Goal: Task Accomplishment & Management: Complete application form

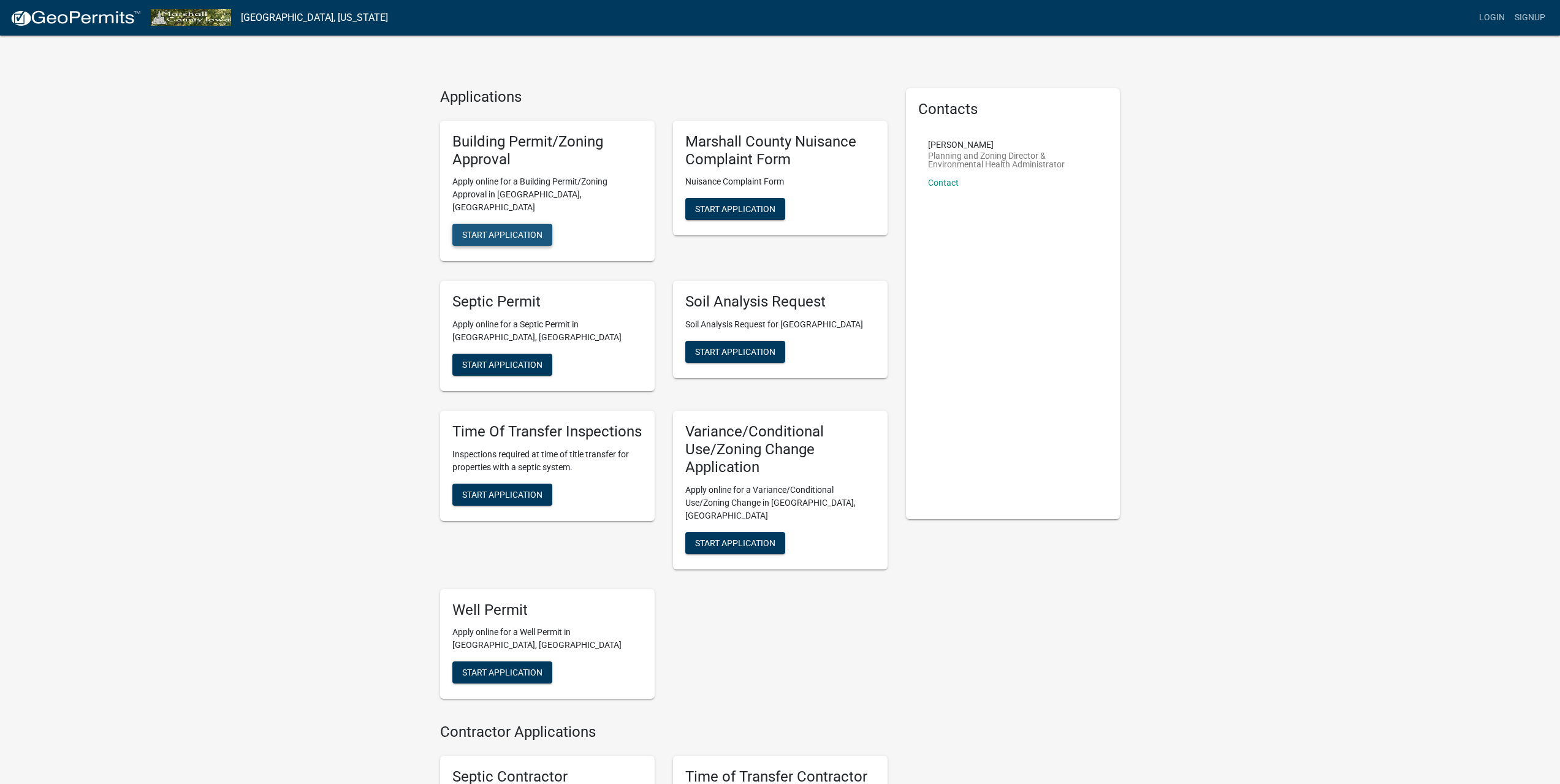
click at [510, 230] on span "Start Application" at bounding box center [502, 234] width 81 height 10
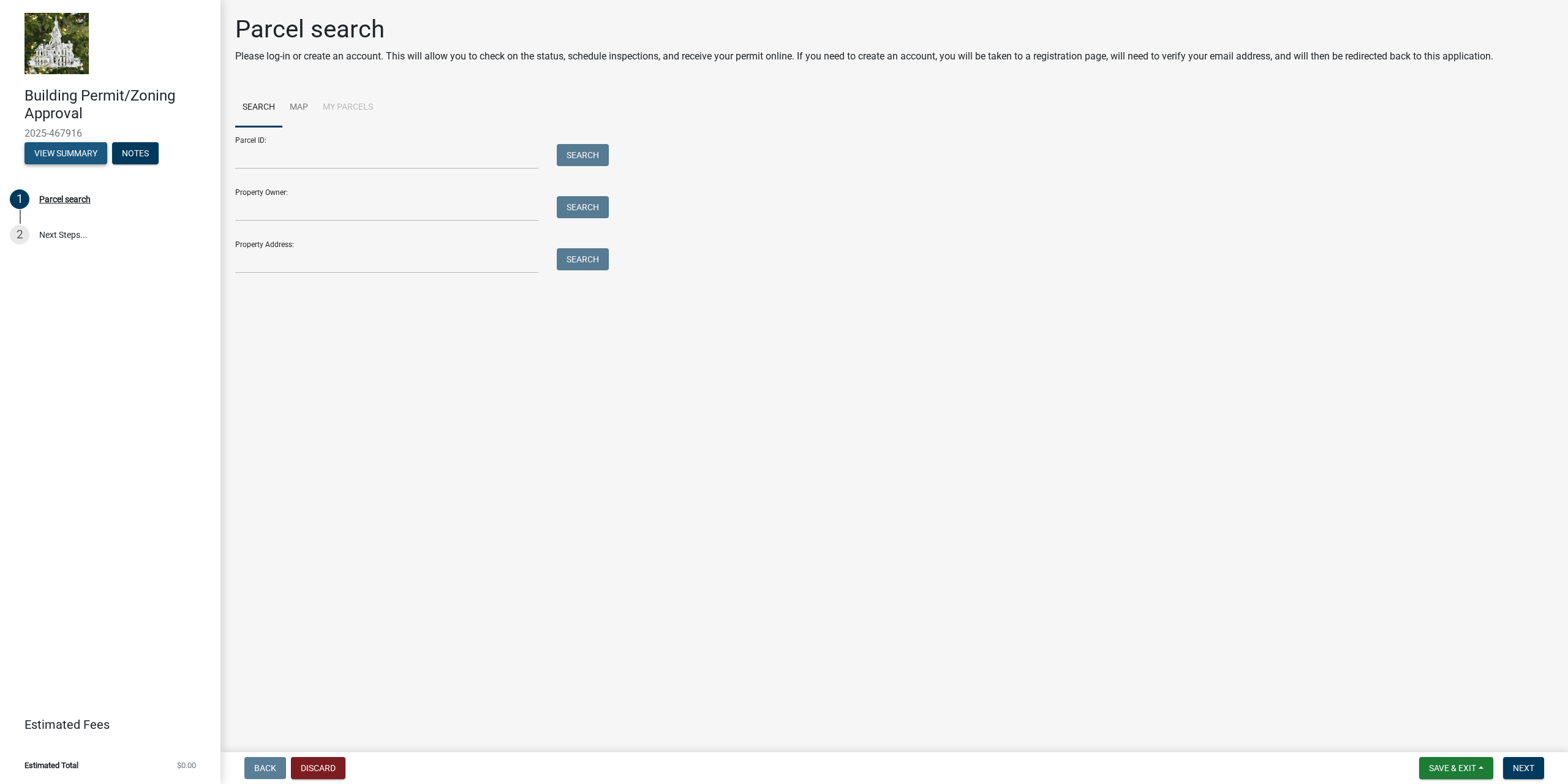
click at [79, 150] on button "View Summary" at bounding box center [65, 153] width 83 height 22
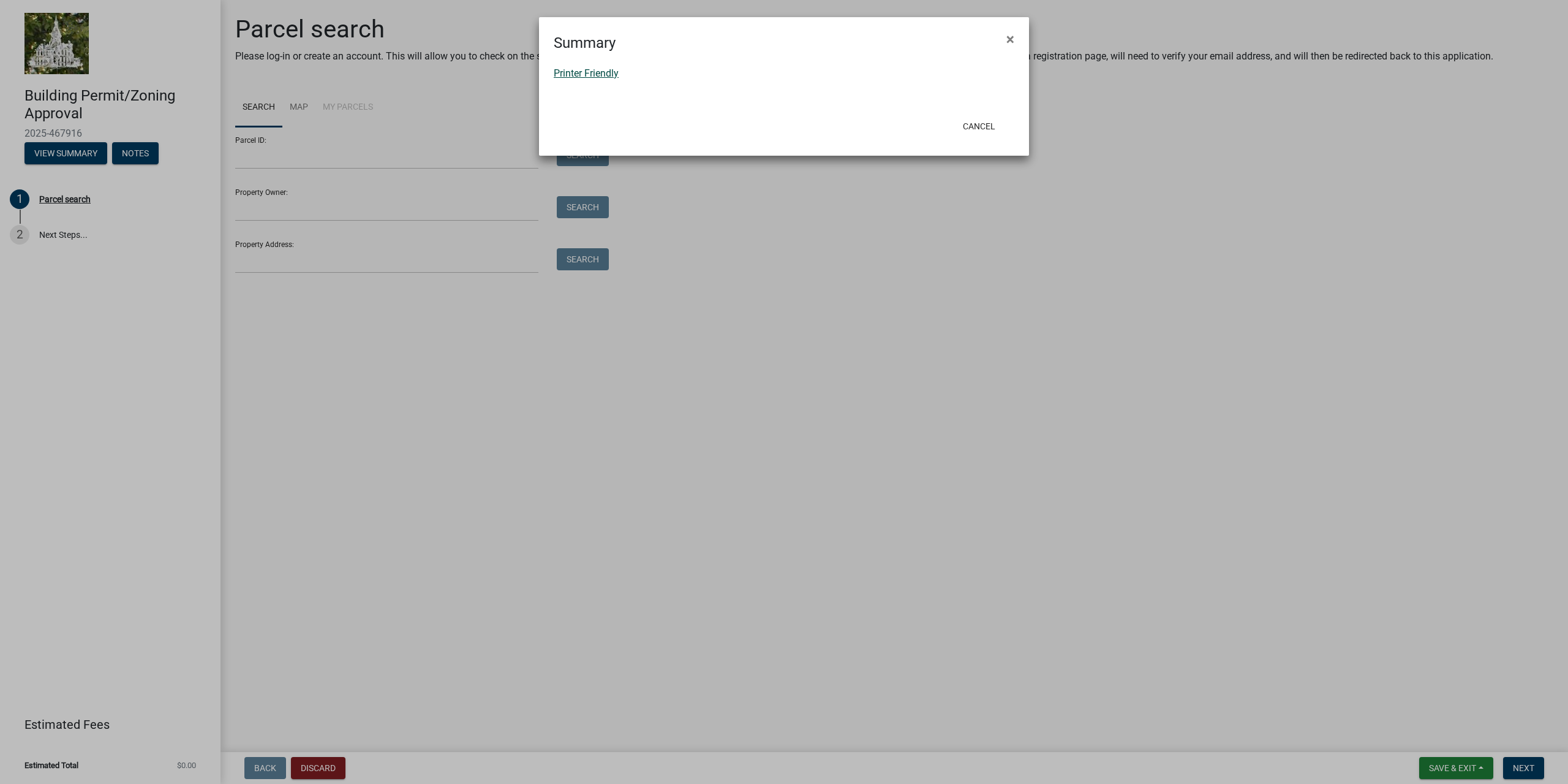
click at [565, 72] on link "Printer Friendly" at bounding box center [586, 73] width 65 height 12
drag, startPoint x: 1014, startPoint y: 38, endPoint x: 1004, endPoint y: 105, distance: 67.7
click at [1004, 103] on form "Summary × Printer Friendly Cancel" at bounding box center [784, 81] width 490 height 127
click at [979, 127] on button "Cancel" at bounding box center [980, 125] width 53 height 22
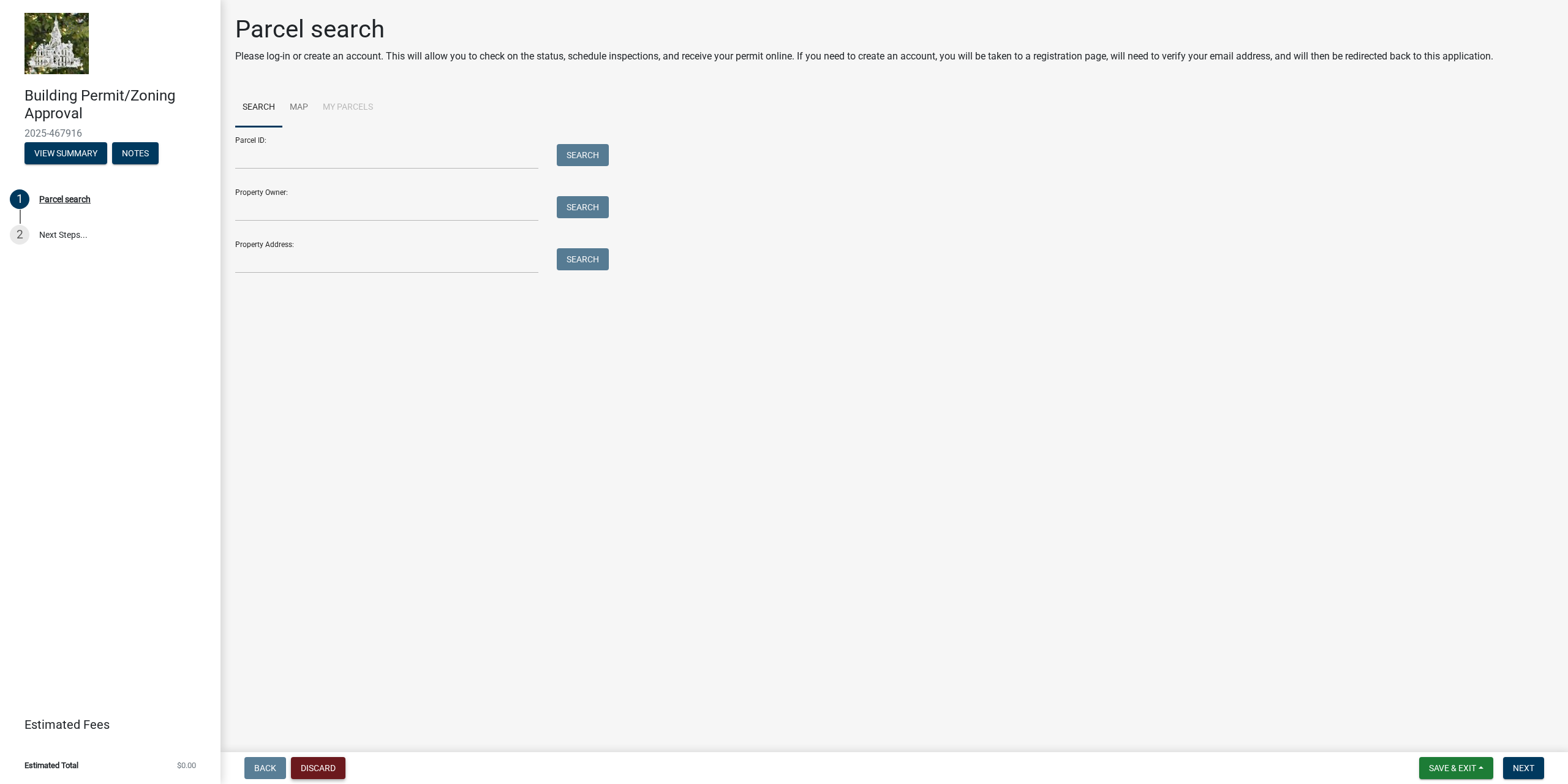
click at [312, 776] on button "Discard" at bounding box center [318, 767] width 54 height 22
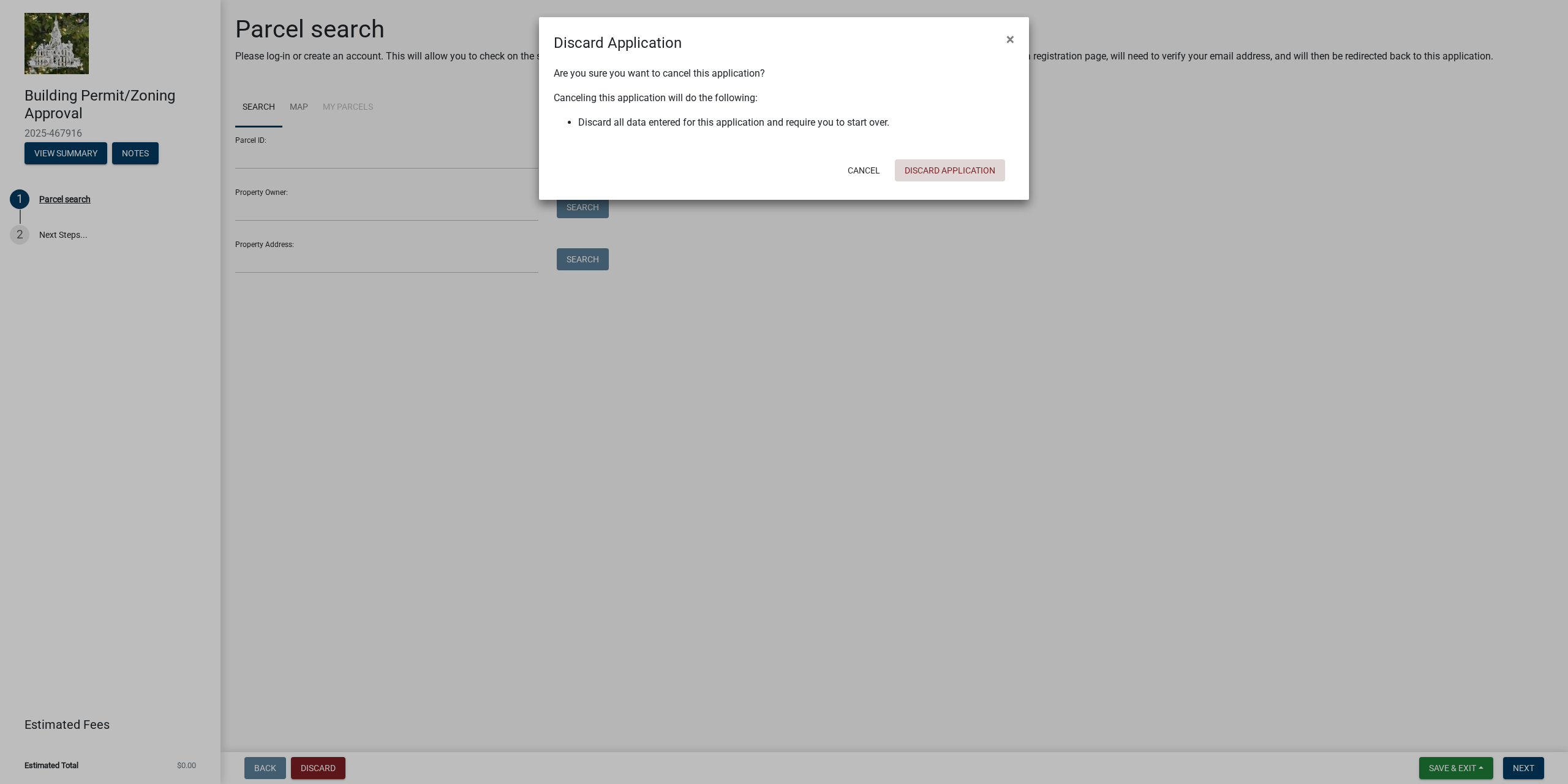
click at [951, 168] on button "Discard Application" at bounding box center [949, 170] width 110 height 22
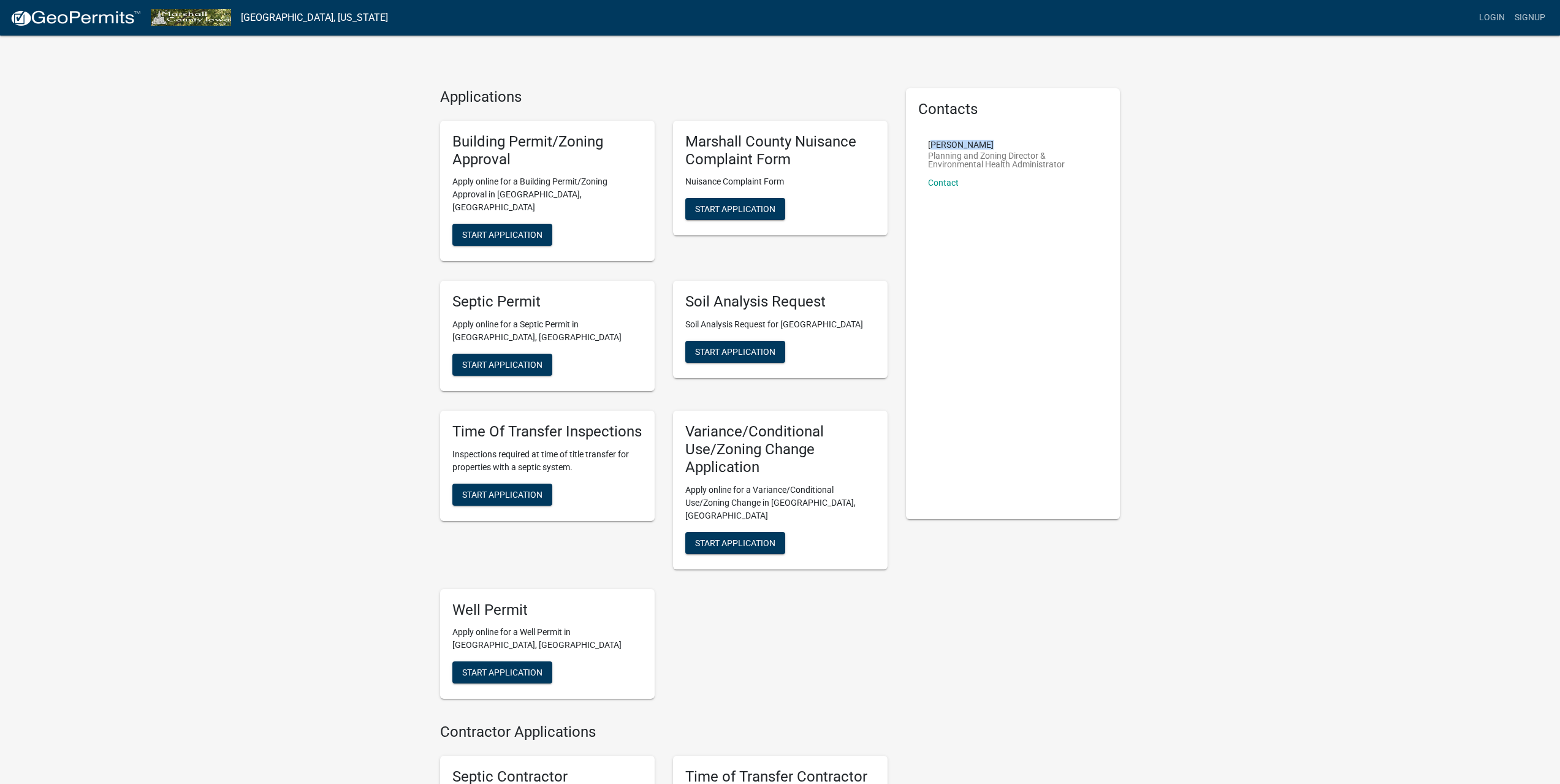
drag, startPoint x: 976, startPoint y: 143, endPoint x: 929, endPoint y: 141, distance: 47.0
click at [929, 141] on p "[PERSON_NAME]" at bounding box center [1013, 144] width 170 height 9
copy p "[PERSON_NAME]"
